Goal: Information Seeking & Learning: Learn about a topic

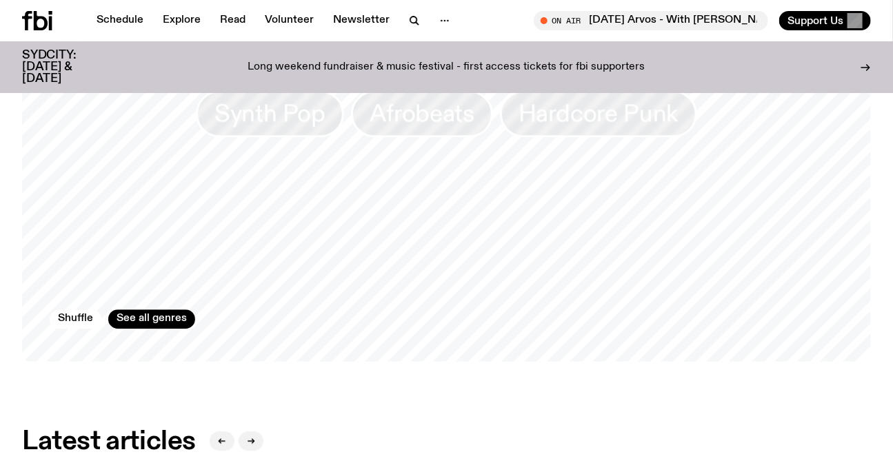
scroll to position [1744, 0]
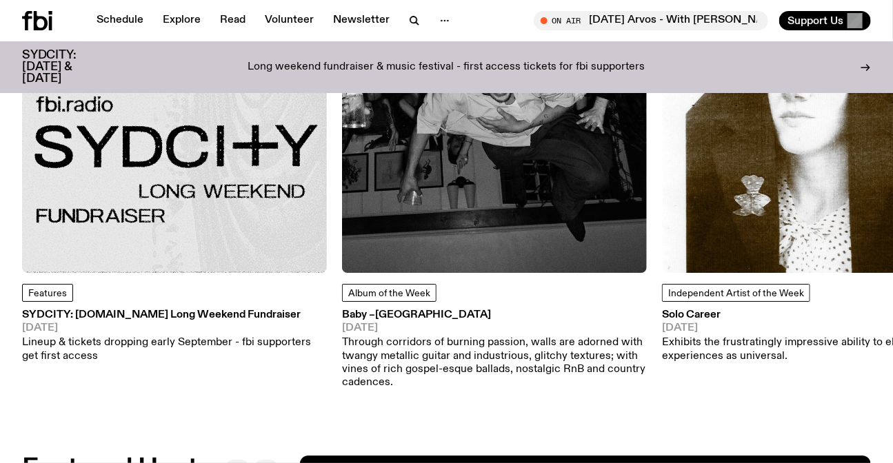
click at [239, 216] on img at bounding box center [174, 120] width 305 height 305
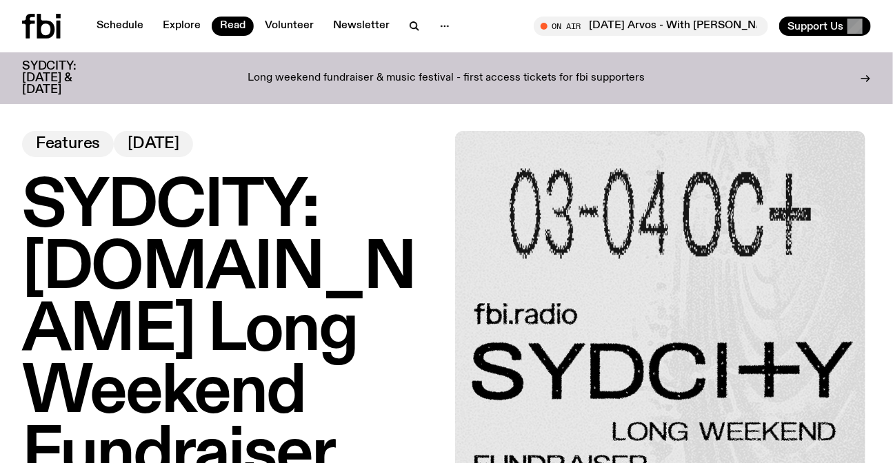
click at [299, 259] on h1 "SYDCITY: [DOMAIN_NAME] Long Weekend Fundraiser" at bounding box center [230, 331] width 416 height 310
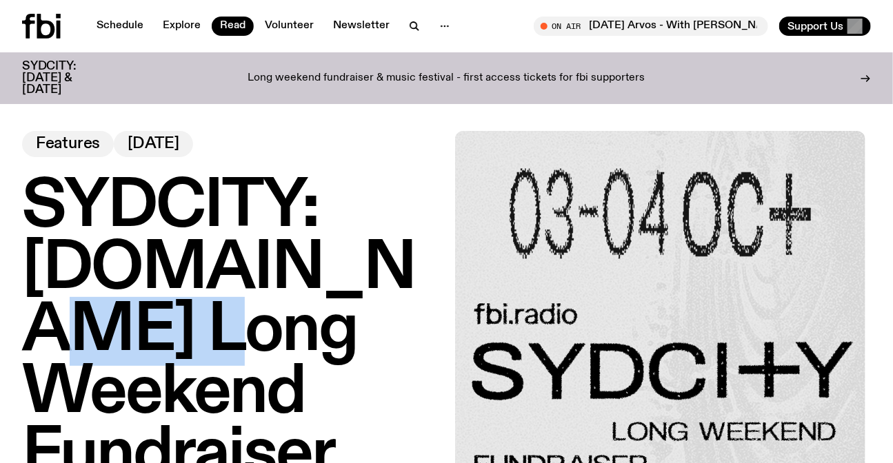
click at [299, 259] on h1 "SYDCITY: [DOMAIN_NAME] Long Weekend Fundraiser" at bounding box center [230, 331] width 416 height 310
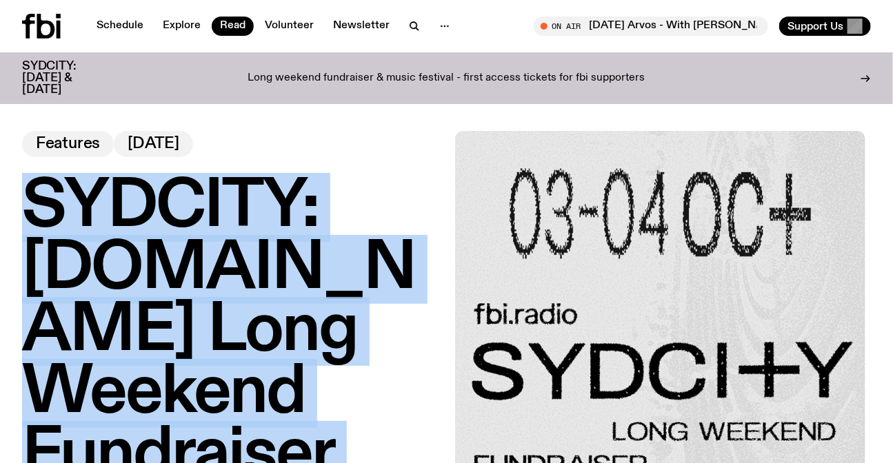
click at [299, 259] on h1 "SYDCITY: [DOMAIN_NAME] Long Weekend Fundraiser" at bounding box center [230, 331] width 416 height 310
click at [179, 257] on h1 "SYDCITY: [DOMAIN_NAME] Long Weekend Fundraiser" at bounding box center [230, 331] width 416 height 310
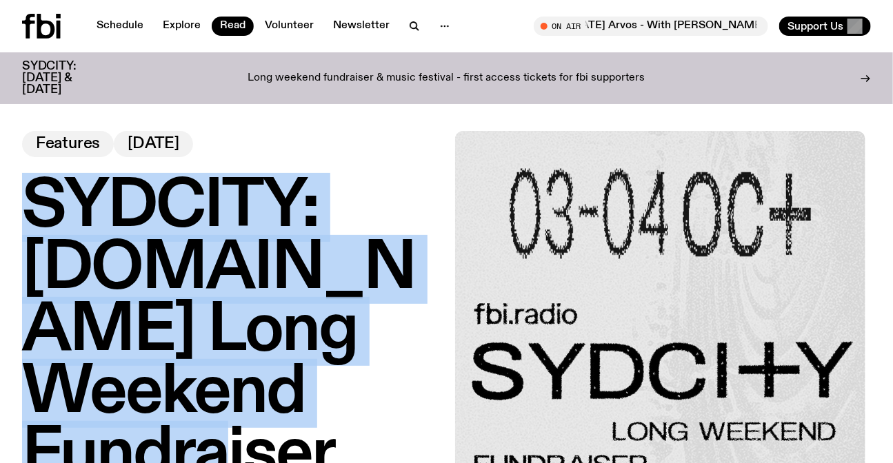
drag, startPoint x: 352, startPoint y: 404, endPoint x: 41, endPoint y: 199, distance: 373.2
click at [41, 199] on h1 "SYDCITY: [DOMAIN_NAME] Long Weekend Fundraiser" at bounding box center [230, 331] width 416 height 310
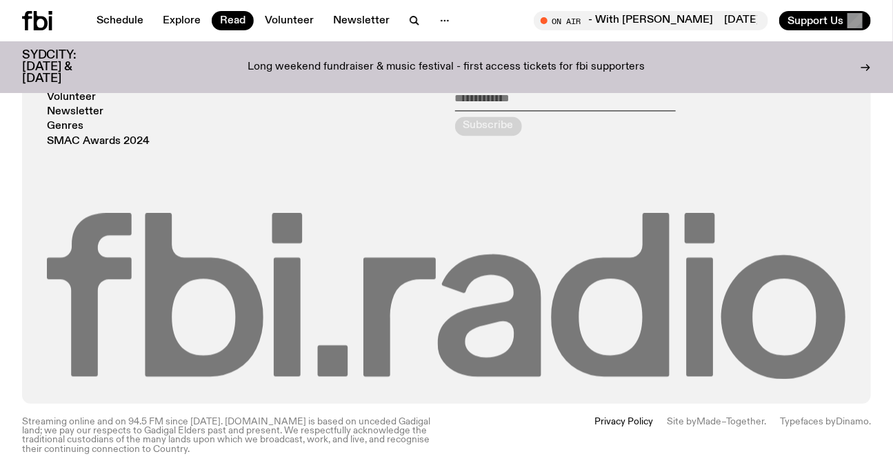
scroll to position [1051, 0]
